Goal: Information Seeking & Learning: Learn about a topic

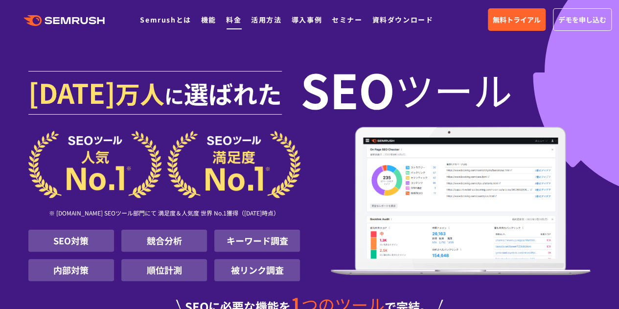
click at [236, 20] on link "料金" at bounding box center [233, 20] width 15 height 10
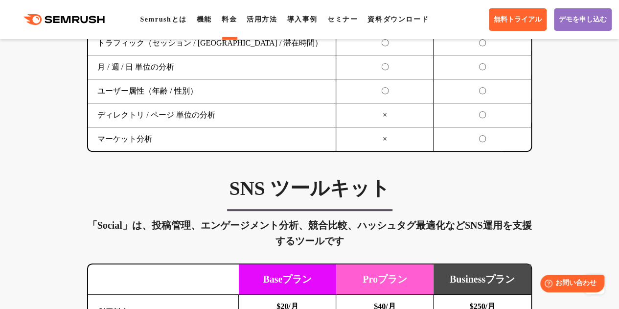
scroll to position [1957, 0]
